Goal: Find specific page/section: Find specific page/section

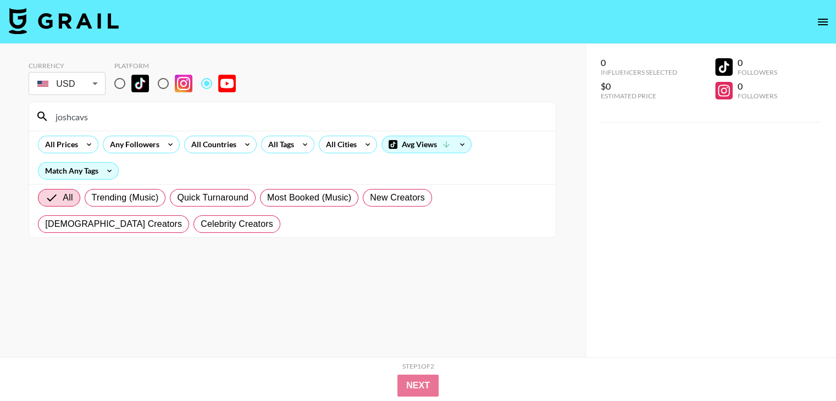
click at [250, 122] on input "joshcavs" at bounding box center [299, 117] width 500 height 18
click at [220, 114] on input "@afterhoursclimbing" at bounding box center [299, 117] width 500 height 18
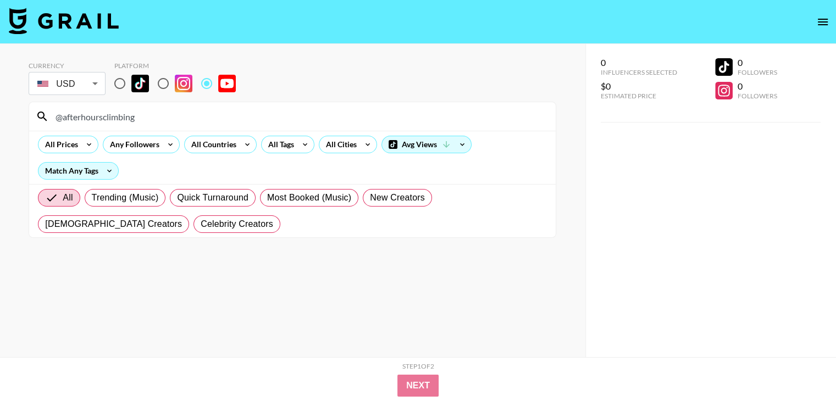
paste input "TheQueenE"
click at [205, 118] on input "@TheQueenE" at bounding box center [299, 117] width 500 height 18
paste input "angelarooseee"
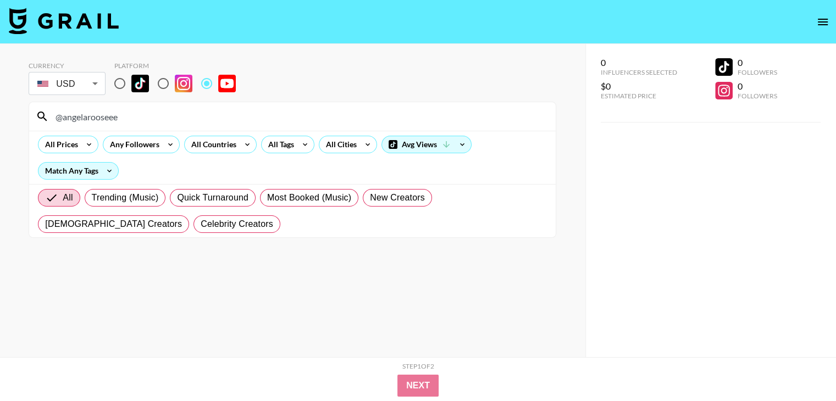
type input "@angelarooseee"
